Goal: Information Seeking & Learning: Learn about a topic

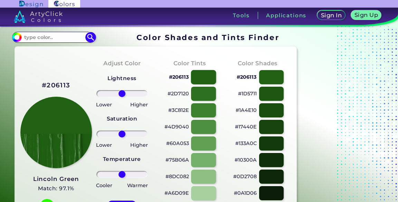
click at [206, 75] on div at bounding box center [203, 77] width 25 height 14
click at [203, 76] on div at bounding box center [203, 77] width 25 height 14
click at [269, 75] on div at bounding box center [271, 77] width 25 height 14
click at [202, 92] on div at bounding box center [203, 94] width 25 height 14
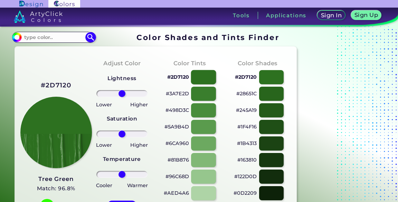
click at [202, 74] on div at bounding box center [203, 77] width 25 height 14
click at [271, 79] on div at bounding box center [271, 77] width 25 height 14
click at [202, 143] on div at bounding box center [203, 144] width 25 height 14
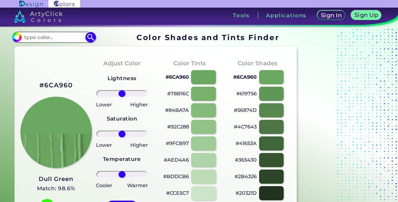
scroll to position [35, 0]
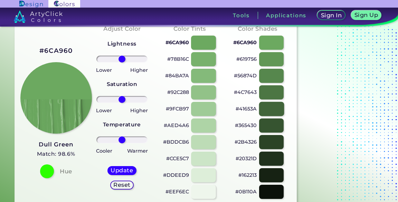
click at [271, 107] on div at bounding box center [271, 109] width 25 height 14
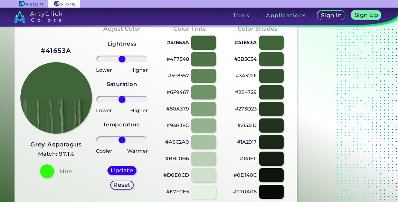
click at [203, 58] on div at bounding box center [203, 59] width 25 height 14
type input "#4f7548"
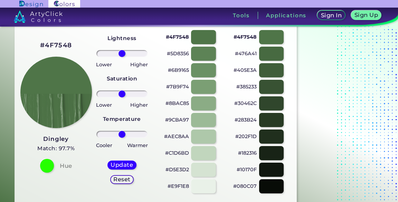
scroll to position [35, 0]
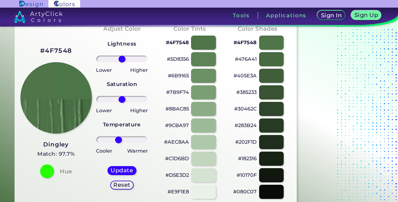
drag, startPoint x: 122, startPoint y: 139, endPoint x: 119, endPoint y: 141, distance: 3.7
click at [119, 141] on input "range" at bounding box center [121, 140] width 51 height 7
drag, startPoint x: 119, startPoint y: 139, endPoint x: 110, endPoint y: 139, distance: 9.0
type input "-53"
click at [110, 139] on input "range" at bounding box center [121, 140] width 51 height 7
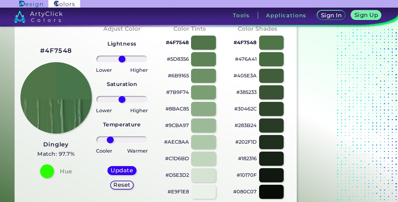
click at [22, 163] on div "#4F7548 Dingley Match: 97.7% Hue" at bounding box center [54, 112] width 68 height 188
click at [274, 75] on div at bounding box center [271, 76] width 25 height 14
type input "#405e3a"
type input "0"
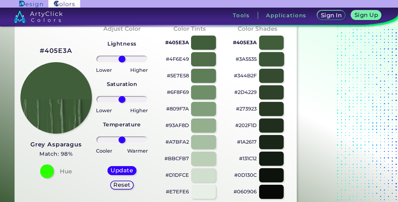
click at [270, 59] on div at bounding box center [271, 59] width 25 height 14
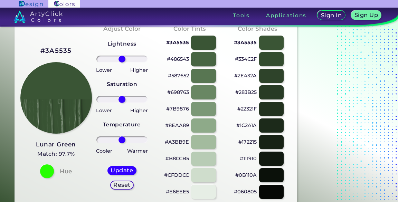
click at [198, 59] on div at bounding box center [203, 59] width 25 height 14
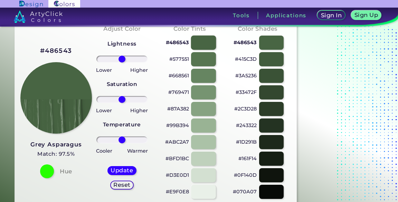
click at [206, 40] on div at bounding box center [203, 43] width 25 height 14
click at [274, 44] on div at bounding box center [271, 43] width 25 height 14
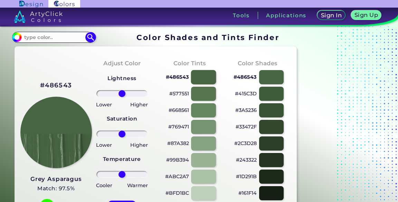
click at [206, 79] on div at bounding box center [203, 77] width 25 height 14
click at [275, 78] on div at bounding box center [271, 77] width 25 height 14
click at [203, 79] on div at bounding box center [203, 77] width 25 height 14
click at [270, 77] on div at bounding box center [271, 77] width 25 height 14
click at [266, 96] on div at bounding box center [271, 94] width 25 height 14
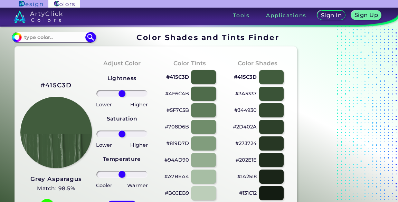
click at [204, 94] on div at bounding box center [203, 94] width 25 height 14
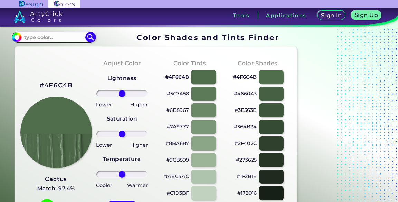
click at [202, 78] on div at bounding box center [203, 77] width 25 height 14
click at [271, 76] on div at bounding box center [271, 77] width 25 height 14
click at [270, 94] on div at bounding box center [271, 94] width 25 height 14
type input "#466043"
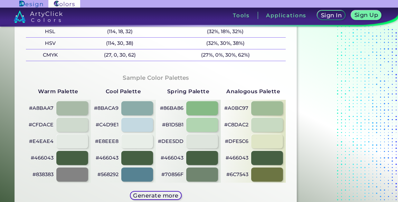
scroll to position [346, 0]
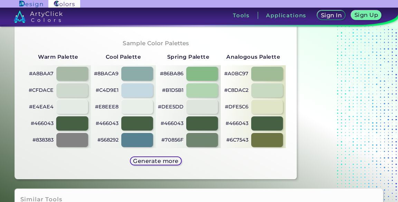
click at [76, 124] on div at bounding box center [72, 123] width 32 height 14
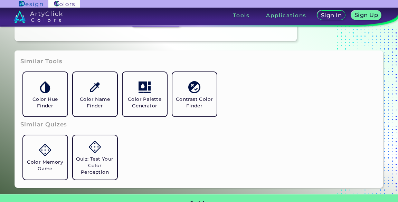
scroll to position [484, 0]
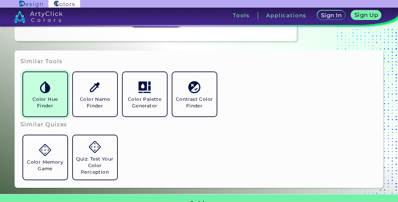
click at [44, 86] on img at bounding box center [45, 87] width 12 height 12
